Goal: Task Accomplishment & Management: Manage account settings

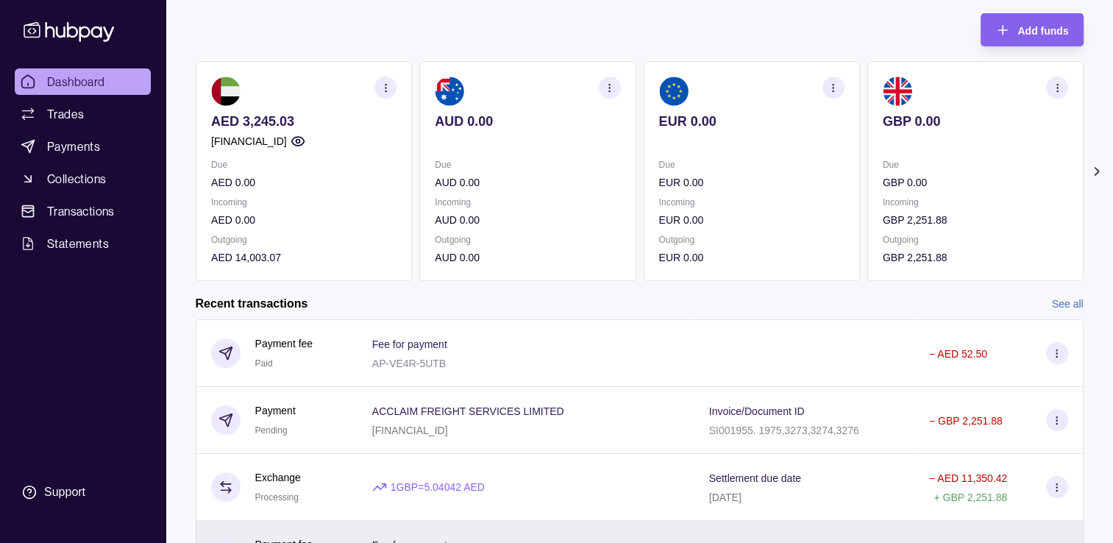
scroll to position [241, 0]
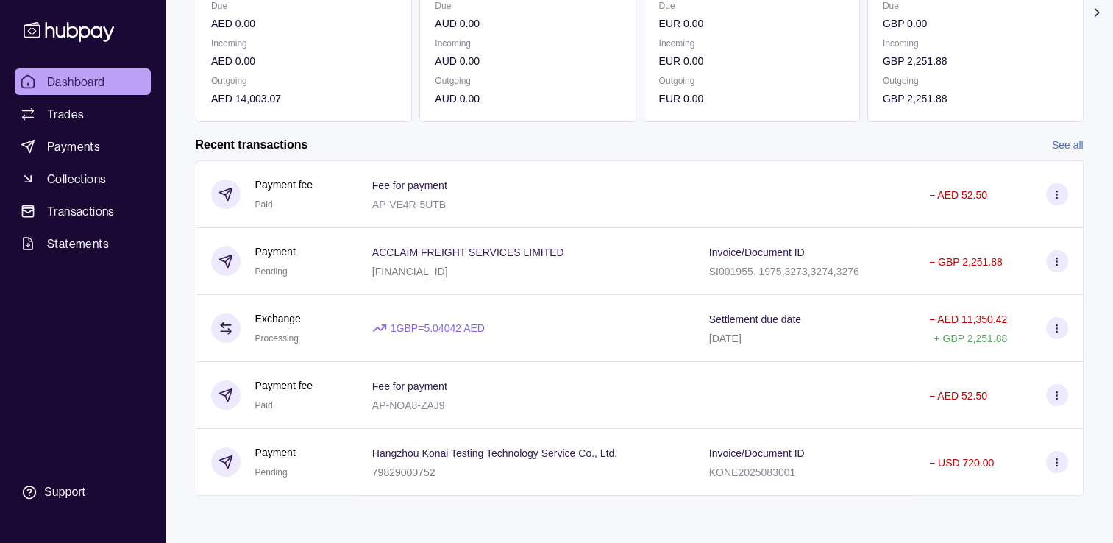
drag, startPoint x: 1082, startPoint y: 131, endPoint x: 1073, endPoint y: 134, distance: 9.3
click at [1082, 131] on section "Add funds AED 3,245.03 [FINANCIAL_ID] Due AED 0.00 Incoming AED 0.00 Outgoing A…" at bounding box center [639, 183] width 947 height 686
click at [1071, 137] on link "See all" at bounding box center [1068, 145] width 32 height 16
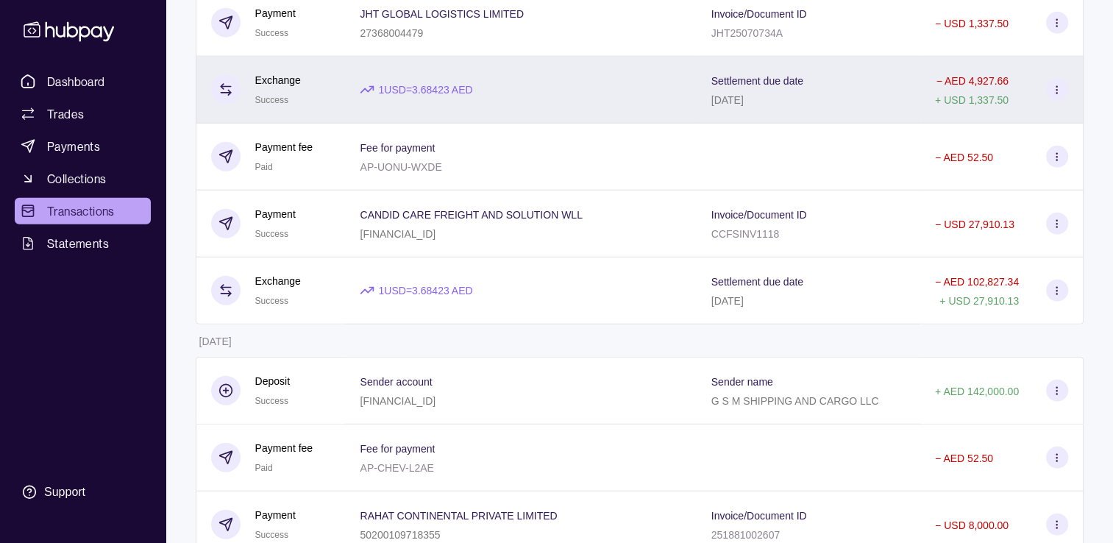
scroll to position [3531, 0]
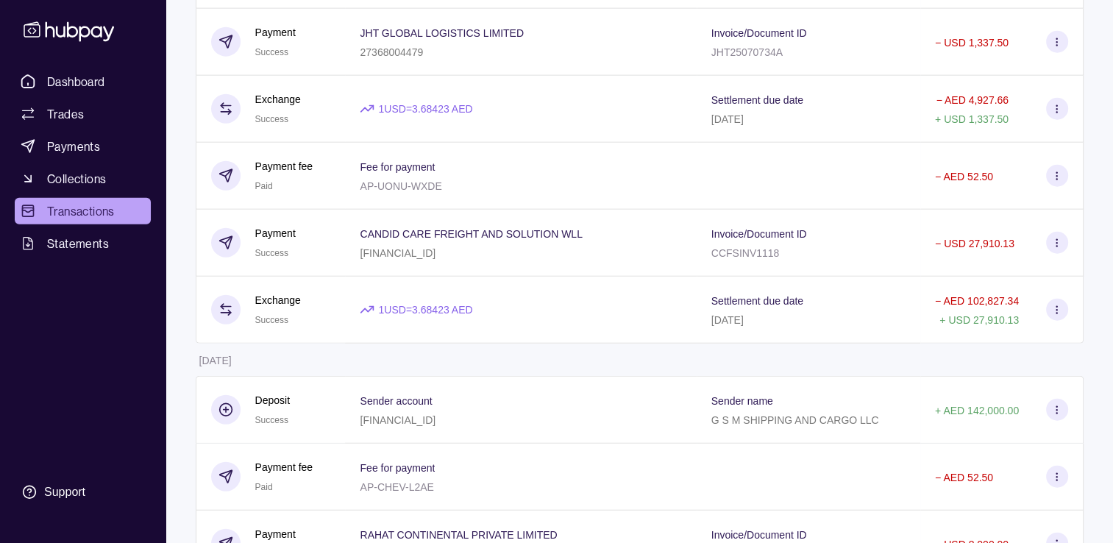
click at [436, 259] on p "[FINANCIAL_ID]" at bounding box center [398, 253] width 76 height 12
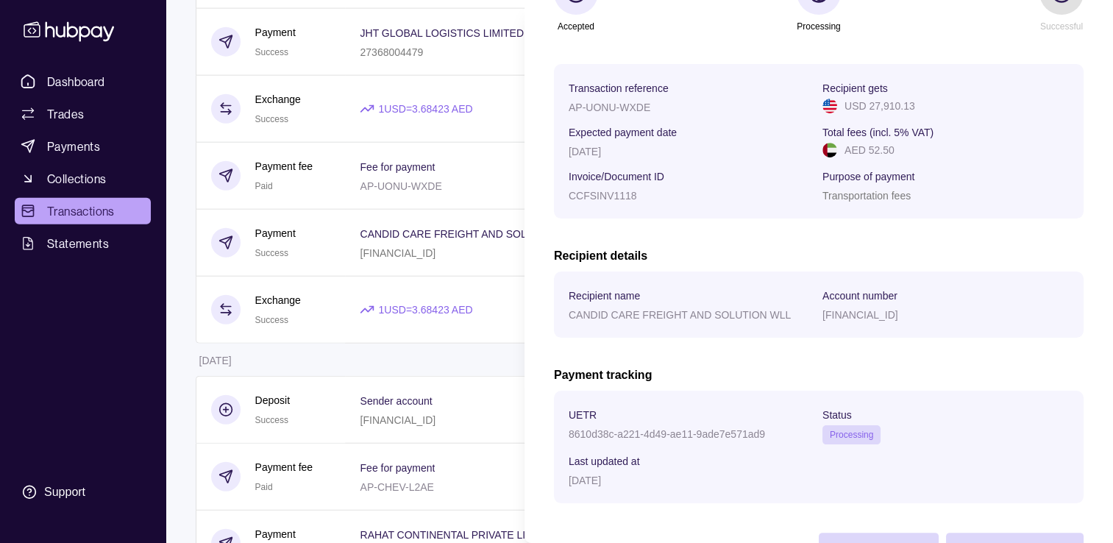
scroll to position [221, 0]
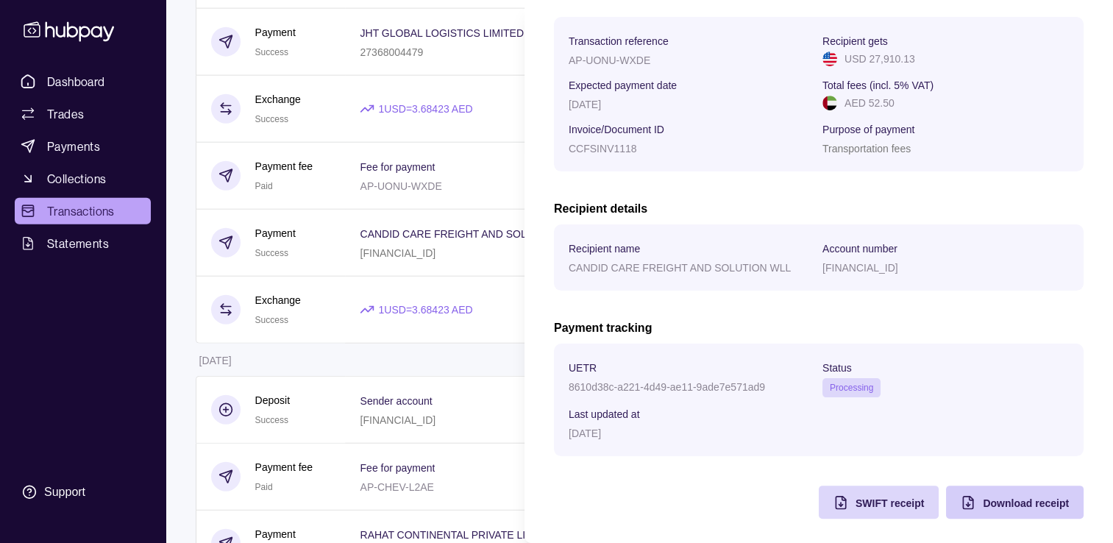
click at [983, 509] on span "Download receipt" at bounding box center [1026, 503] width 86 height 12
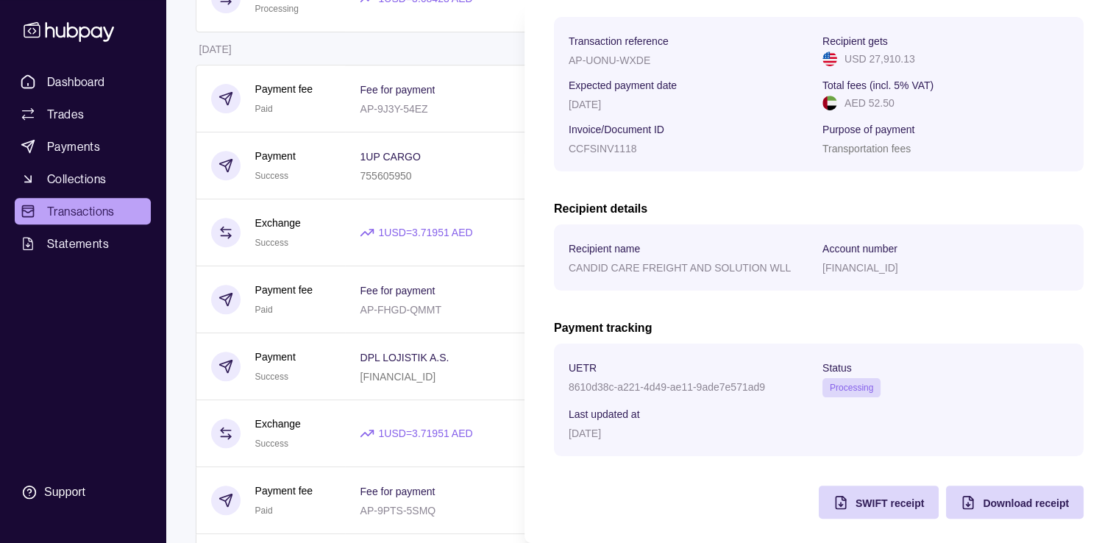
scroll to position [368, 0]
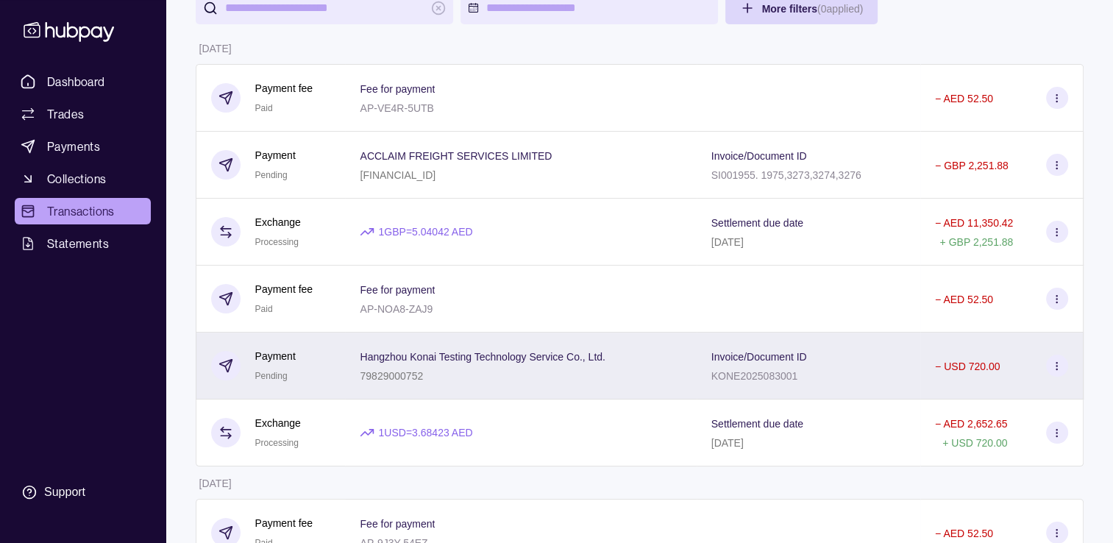
scroll to position [0, 0]
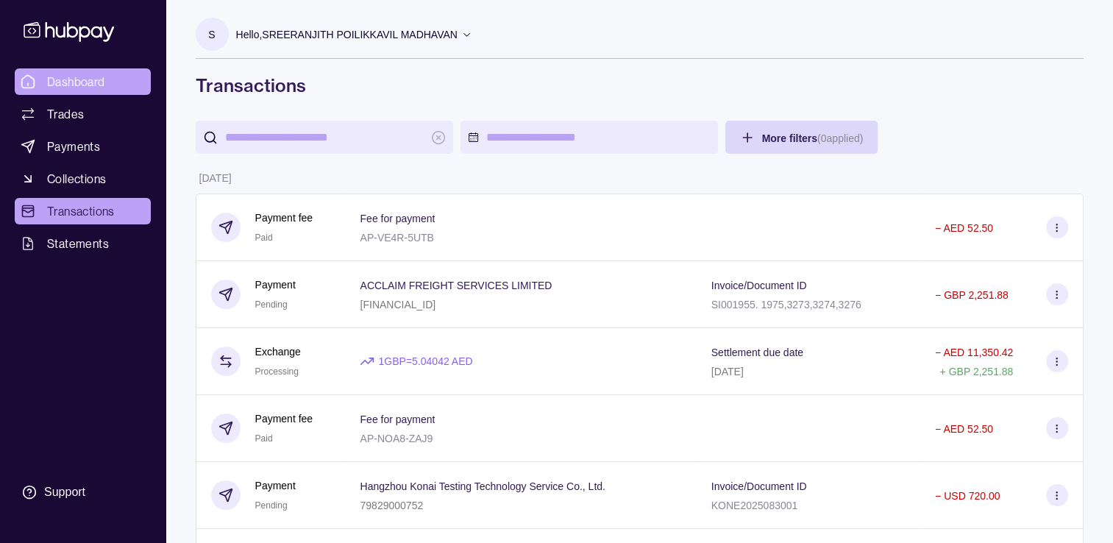
click at [63, 85] on span "Dashboard" at bounding box center [76, 82] width 58 height 18
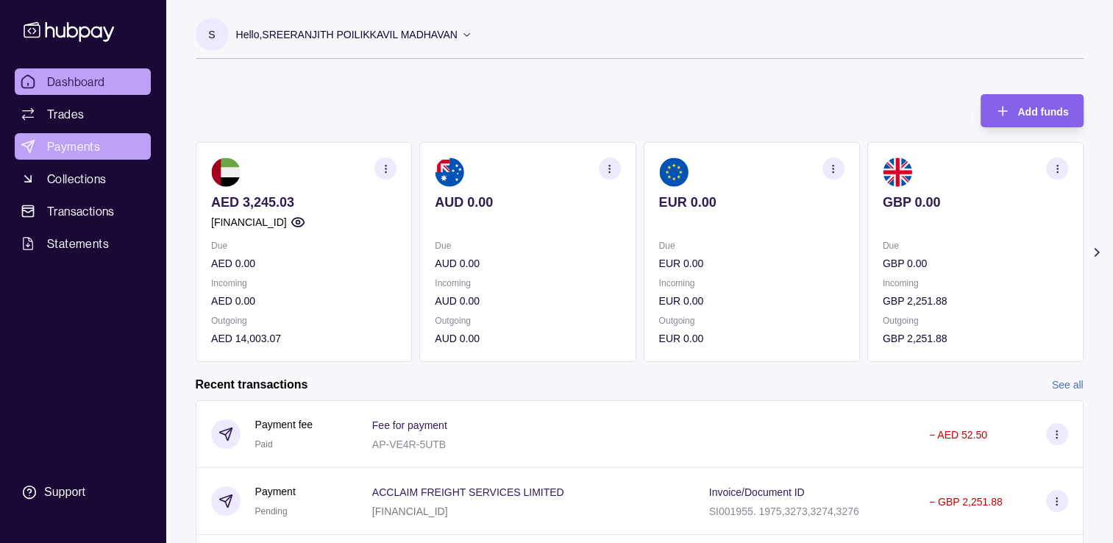
click at [60, 137] on link "Payments" at bounding box center [83, 146] width 136 height 26
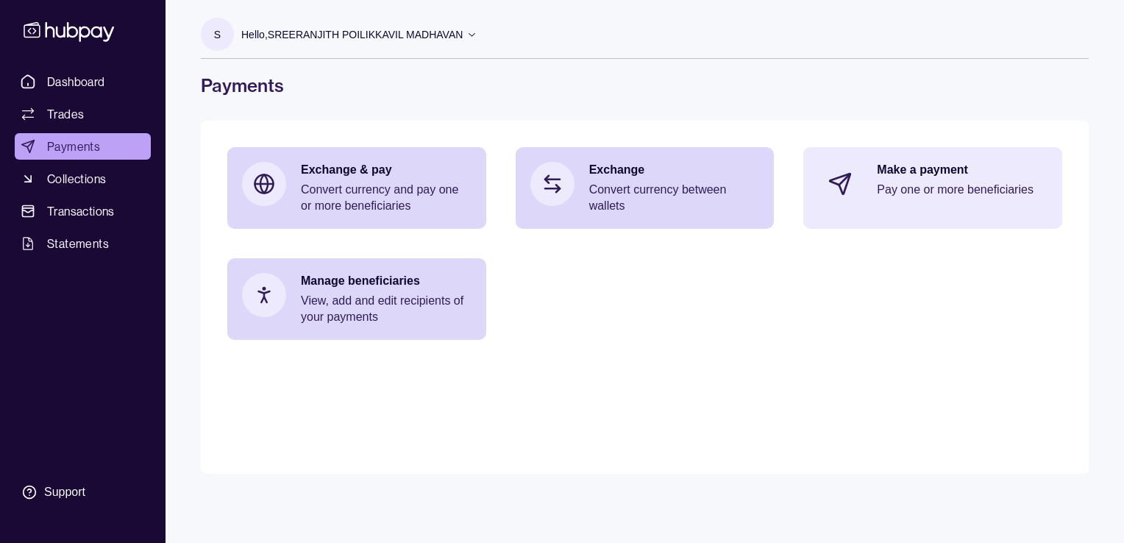
click at [933, 196] on p "Pay one or more beneficiaries" at bounding box center [962, 190] width 171 height 16
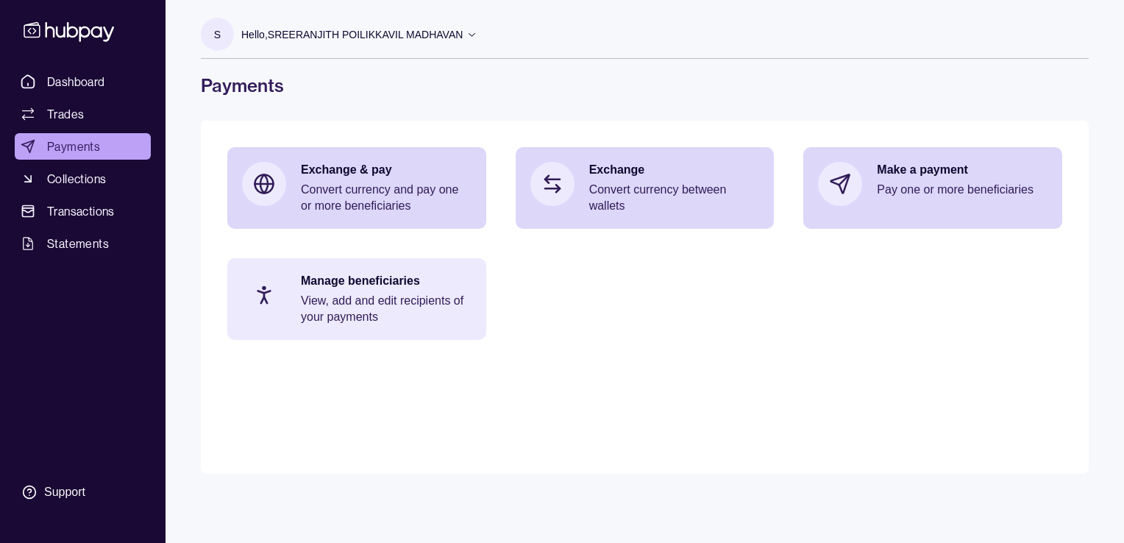
click at [362, 299] on p "View, add and edit recipients of your payments" at bounding box center [386, 309] width 171 height 32
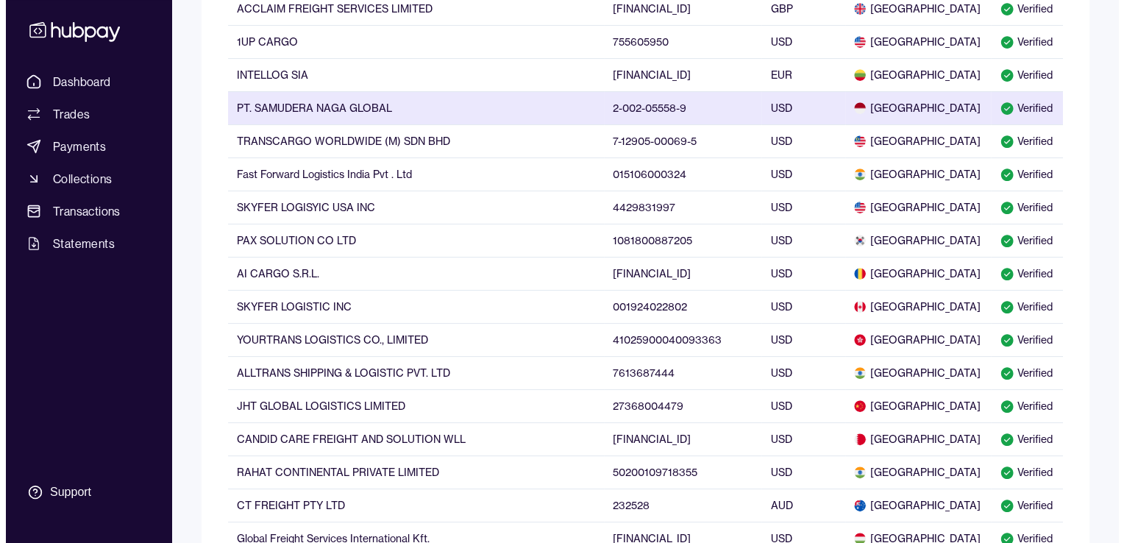
scroll to position [294, 0]
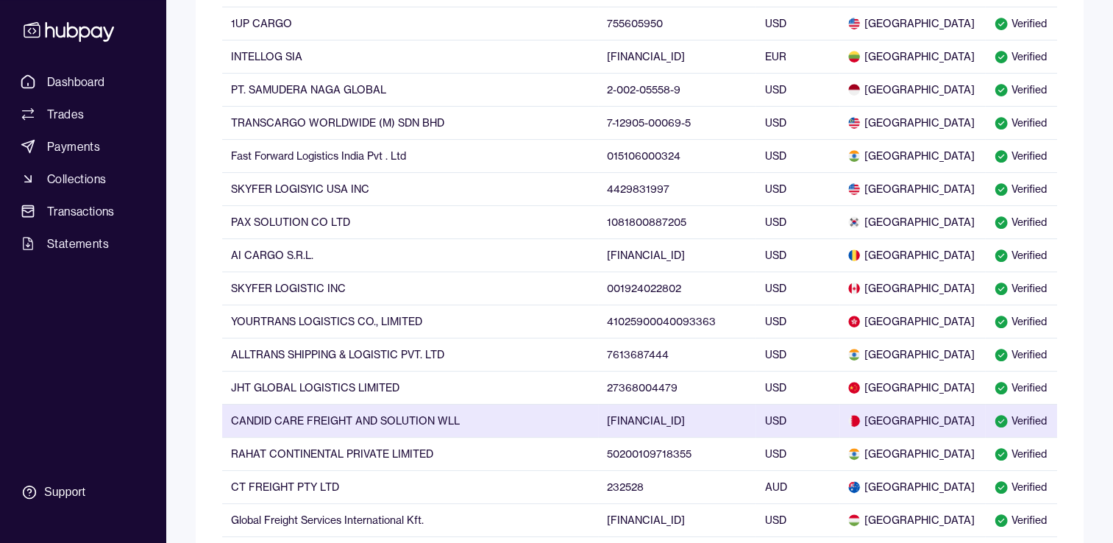
click at [365, 417] on td "CANDID CARE FREIGHT AND SOLUTION WLL" at bounding box center [410, 420] width 376 height 33
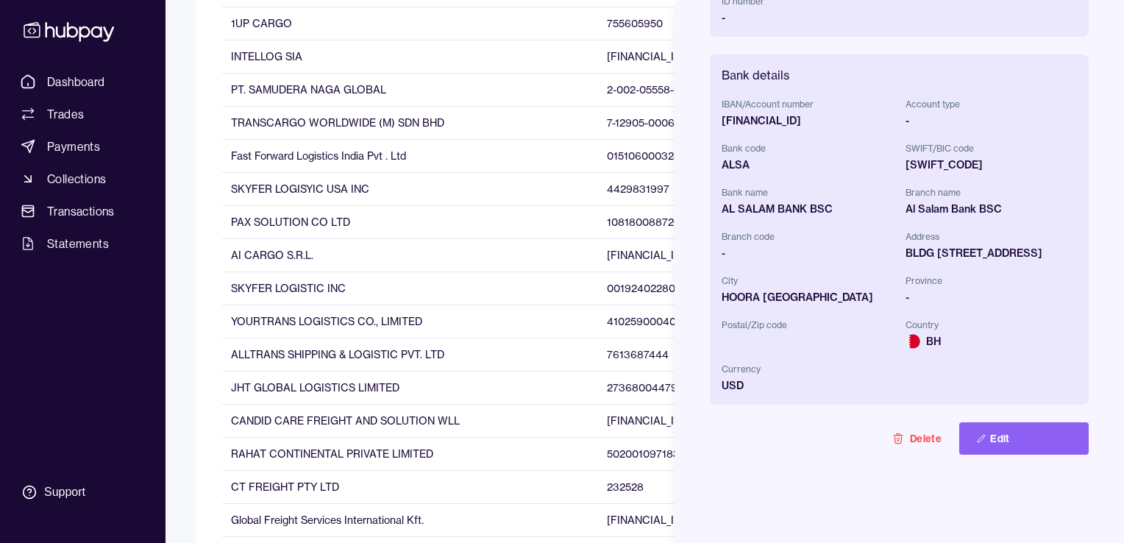
scroll to position [441, 0]
click at [1014, 454] on button "Edit" at bounding box center [1023, 438] width 129 height 32
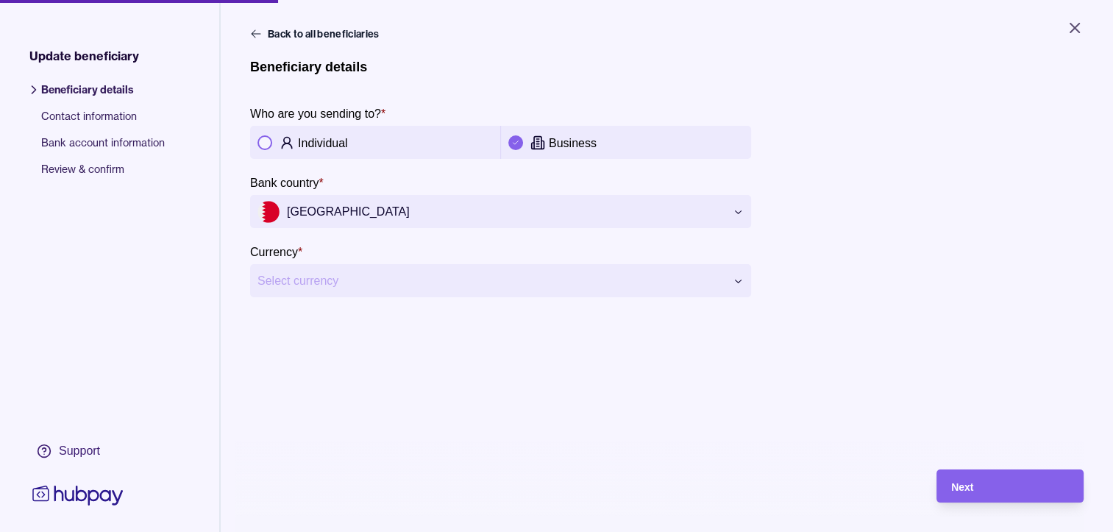
click at [421, 284] on html "**********" at bounding box center [556, 266] width 1113 height 532
click at [1009, 495] on div "Next" at bounding box center [1010, 486] width 118 height 18
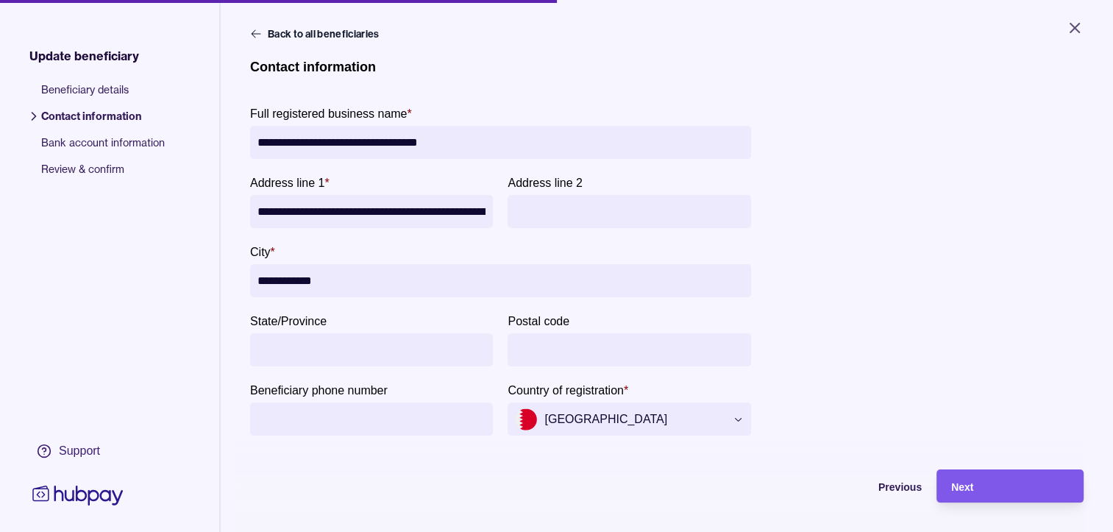
click at [973, 493] on span "Next" at bounding box center [962, 487] width 22 height 12
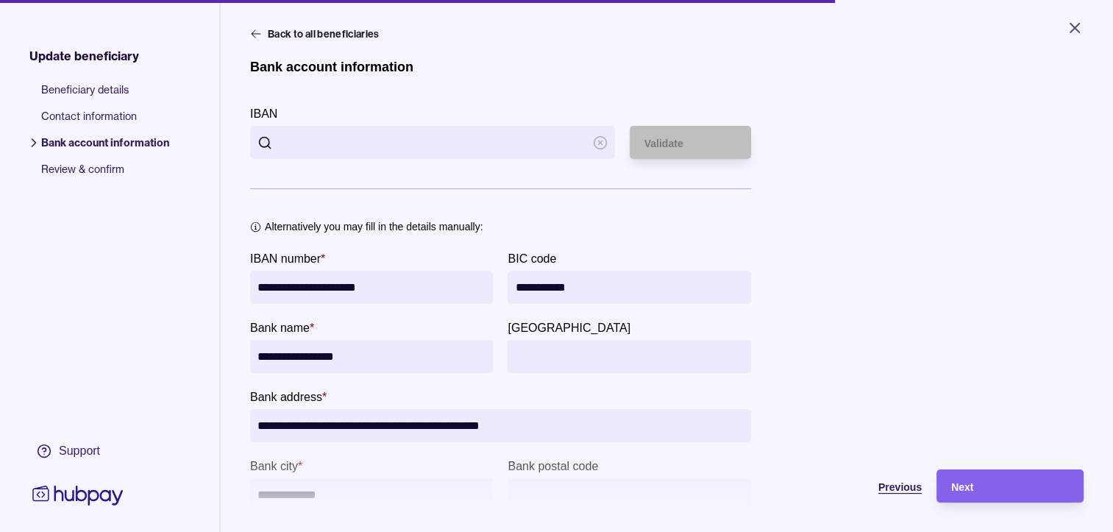
click at [912, 493] on span "Previous" at bounding box center [899, 487] width 43 height 12
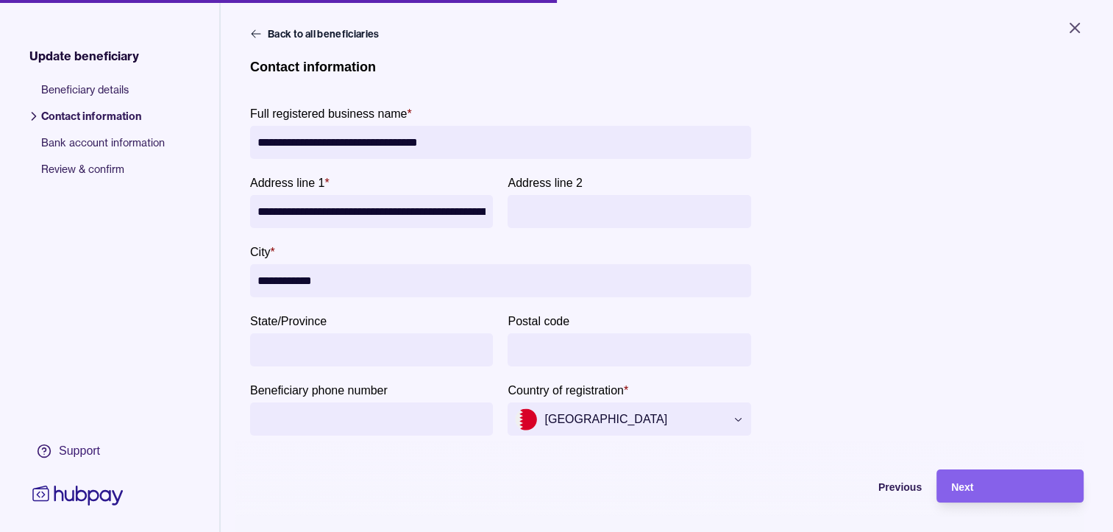
drag, startPoint x: 524, startPoint y: 139, endPoint x: 536, endPoint y: 140, distance: 11.8
click at [525, 139] on input "**********" at bounding box center [501, 142] width 486 height 33
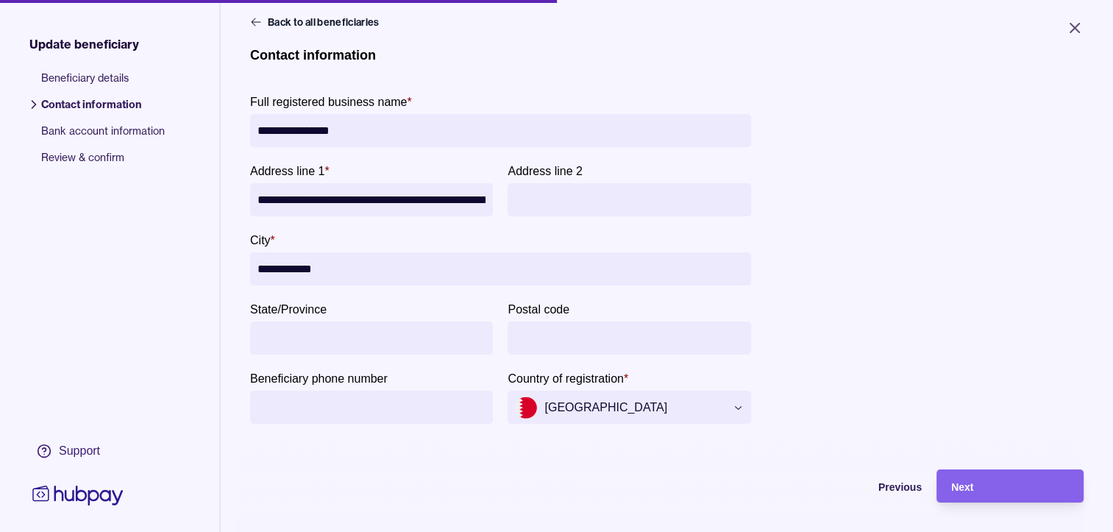
click at [385, 132] on input "**********" at bounding box center [501, 130] width 486 height 33
click at [345, 134] on input "**********" at bounding box center [501, 130] width 486 height 33
type input "**********"
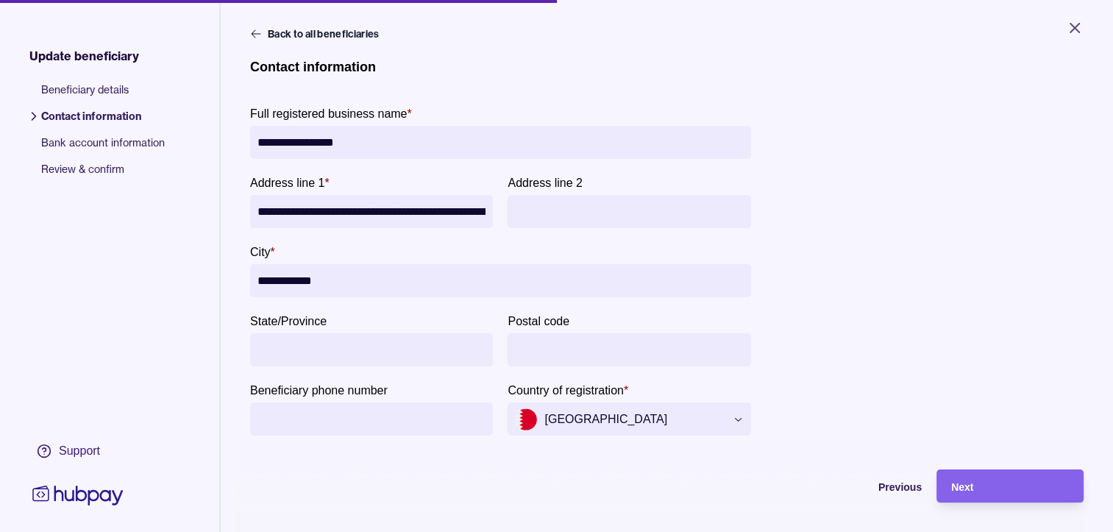
scroll to position [0, 294]
drag, startPoint x: 260, startPoint y: 210, endPoint x: 580, endPoint y: 222, distance: 321.0
click at [580, 222] on div "**********" at bounding box center [500, 201] width 501 height 54
click at [274, 194] on section "Address line 1 *" at bounding box center [373, 201] width 246 height 54
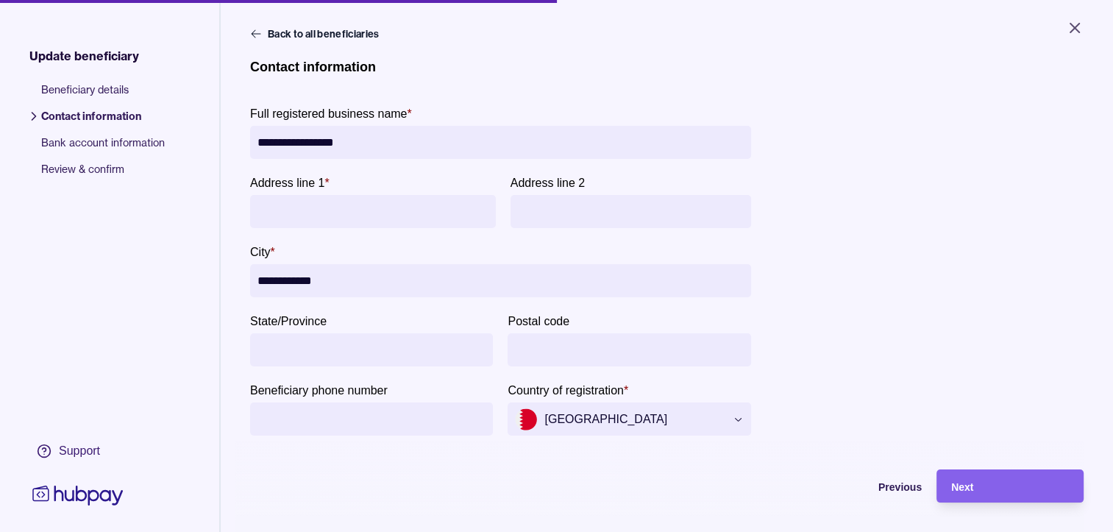
click at [274, 207] on input "Address line 1 *" at bounding box center [373, 211] width 231 height 33
type input "**********"
click at [937, 469] on button "Next" at bounding box center [1010, 485] width 147 height 33
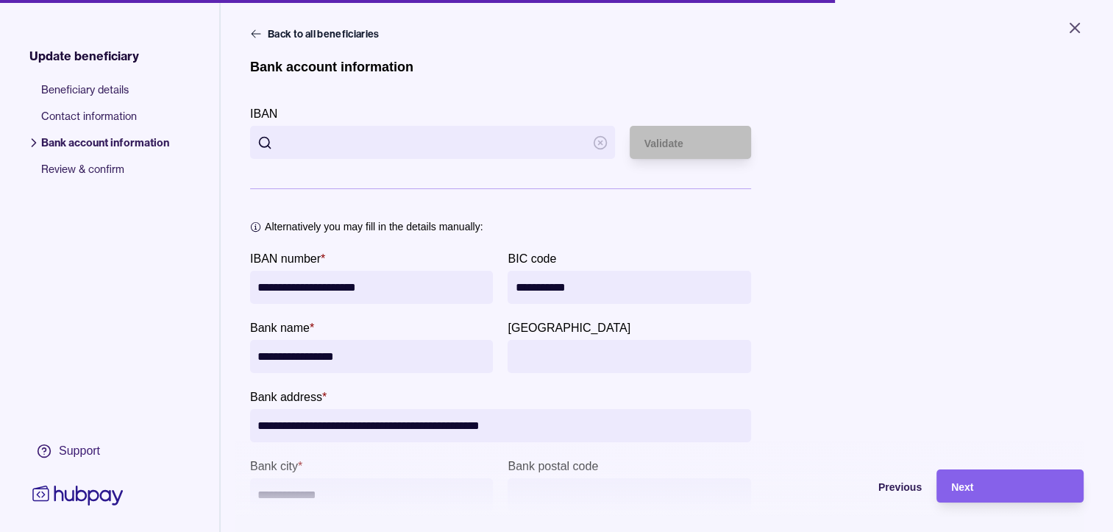
click at [524, 363] on input "[GEOGRAPHIC_DATA]" at bounding box center [629, 356] width 228 height 33
type input "**********"
click button "Next" at bounding box center [1010, 485] width 147 height 33
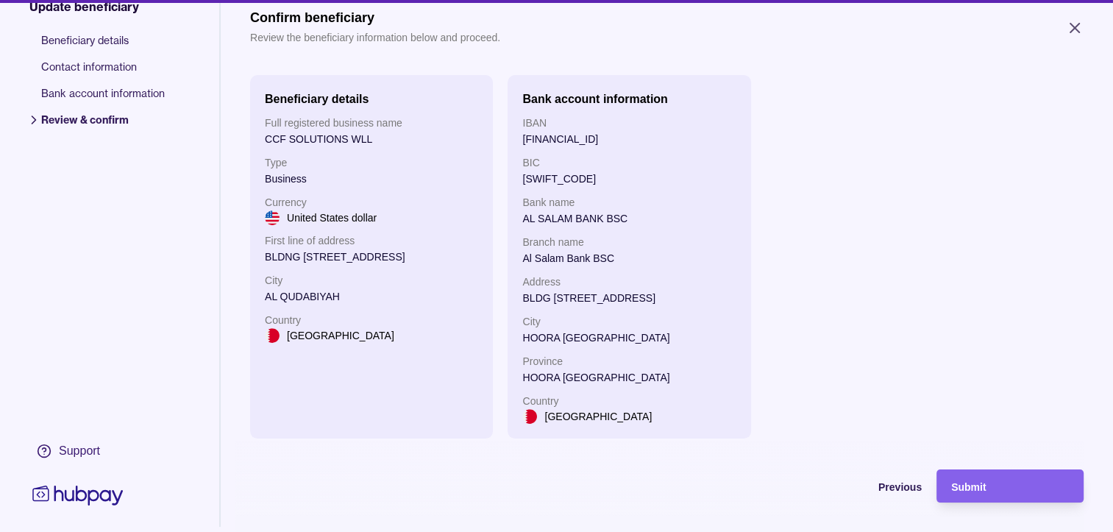
scroll to position [115, 0]
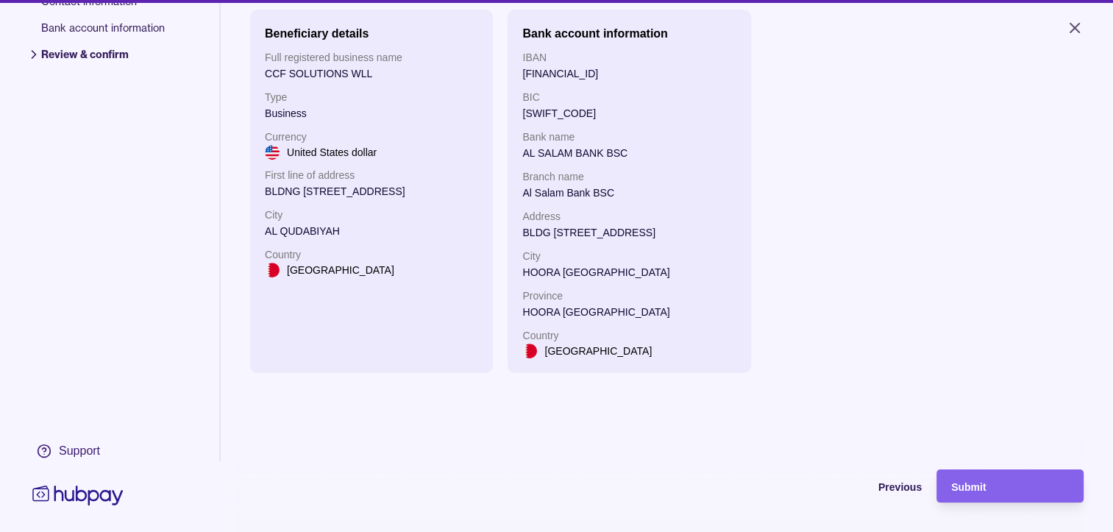
click at [741, 313] on section "Bank account information IBAN [FINANCIAL_ID] BIC [SWIFT_CODE] Bank name AL SALA…" at bounding box center [629, 191] width 243 height 363
click at [970, 493] on span "Submit" at bounding box center [968, 487] width 35 height 12
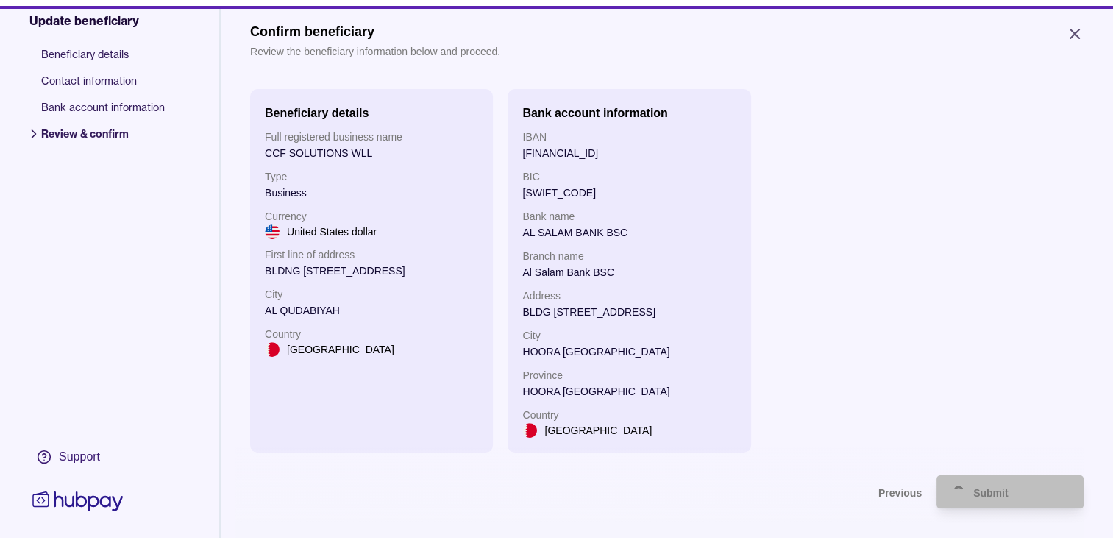
scroll to position [0, 0]
